Goal: Find specific page/section: Find specific page/section

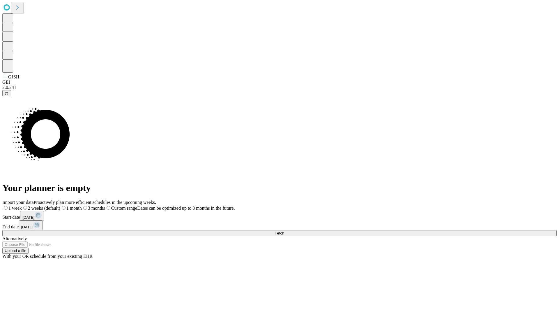
click at [284, 231] on span "Fetch" at bounding box center [280, 233] width 10 height 4
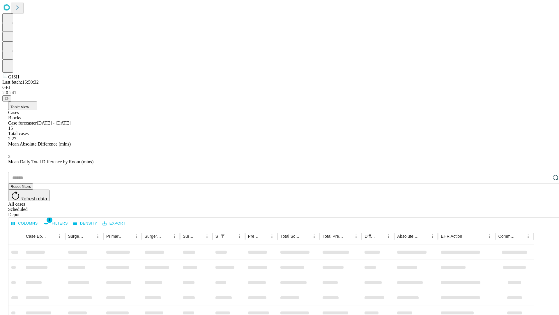
click at [544, 212] on div "Depot" at bounding box center [285, 214] width 555 height 5
